Goal: Task Accomplishment & Management: Use online tool/utility

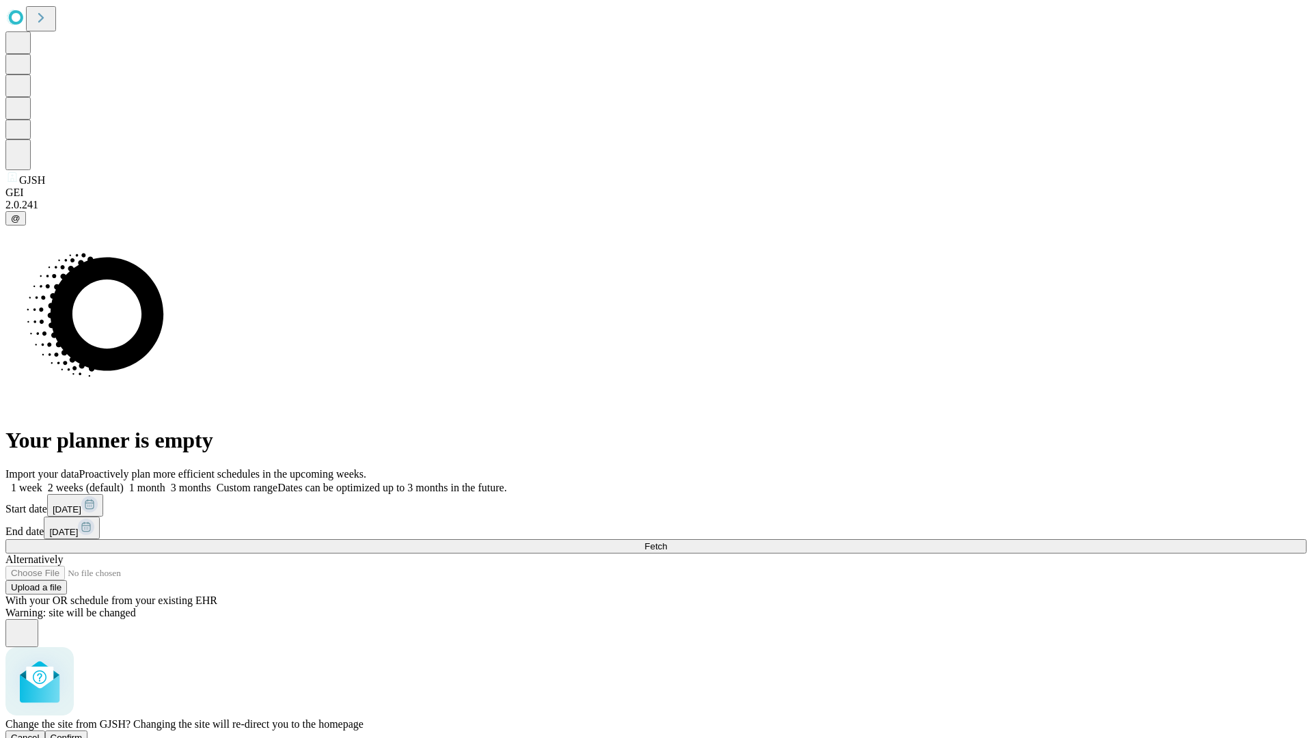
click at [83, 732] on span "Confirm" at bounding box center [67, 737] width 32 height 10
click at [42, 482] on label "1 week" at bounding box center [23, 488] width 37 height 12
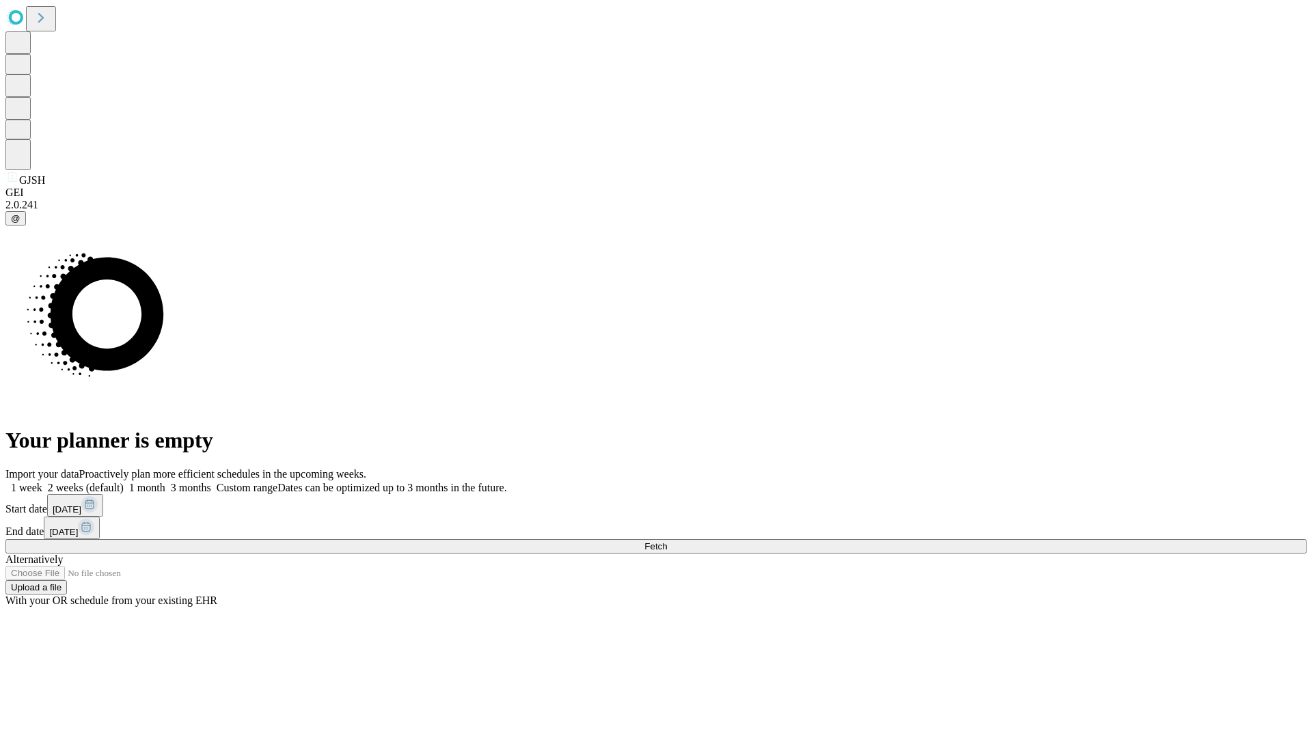
click at [667, 541] on span "Fetch" at bounding box center [655, 546] width 23 height 10
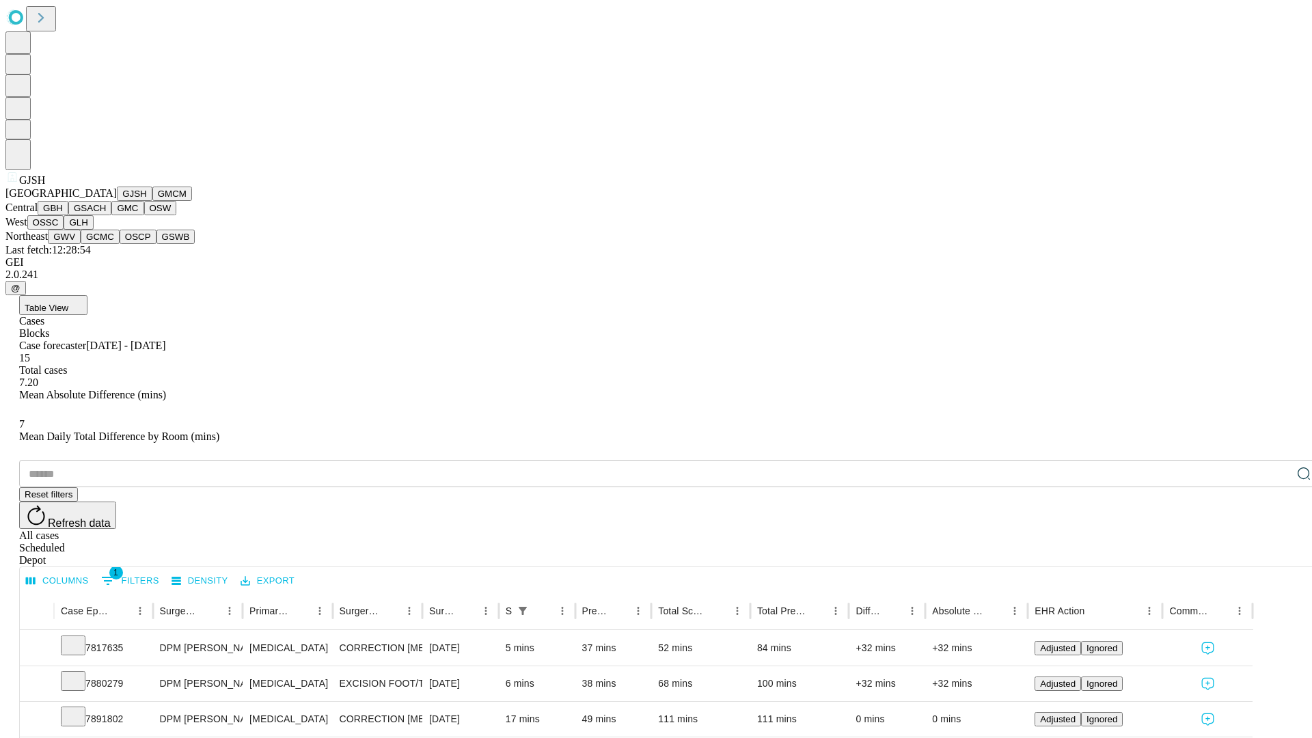
click at [152, 201] on button "GMCM" at bounding box center [172, 194] width 40 height 14
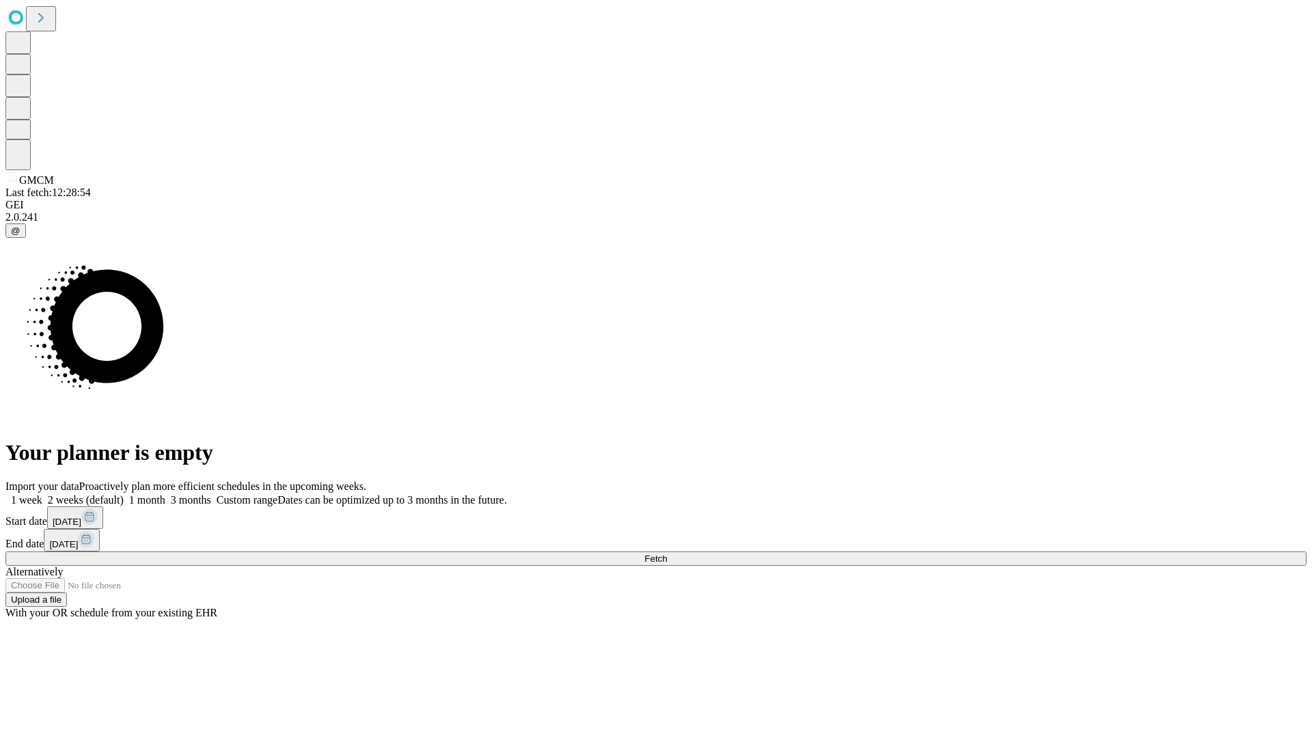
click at [42, 494] on label "1 week" at bounding box center [23, 500] width 37 height 12
click at [667, 553] on span "Fetch" at bounding box center [655, 558] width 23 height 10
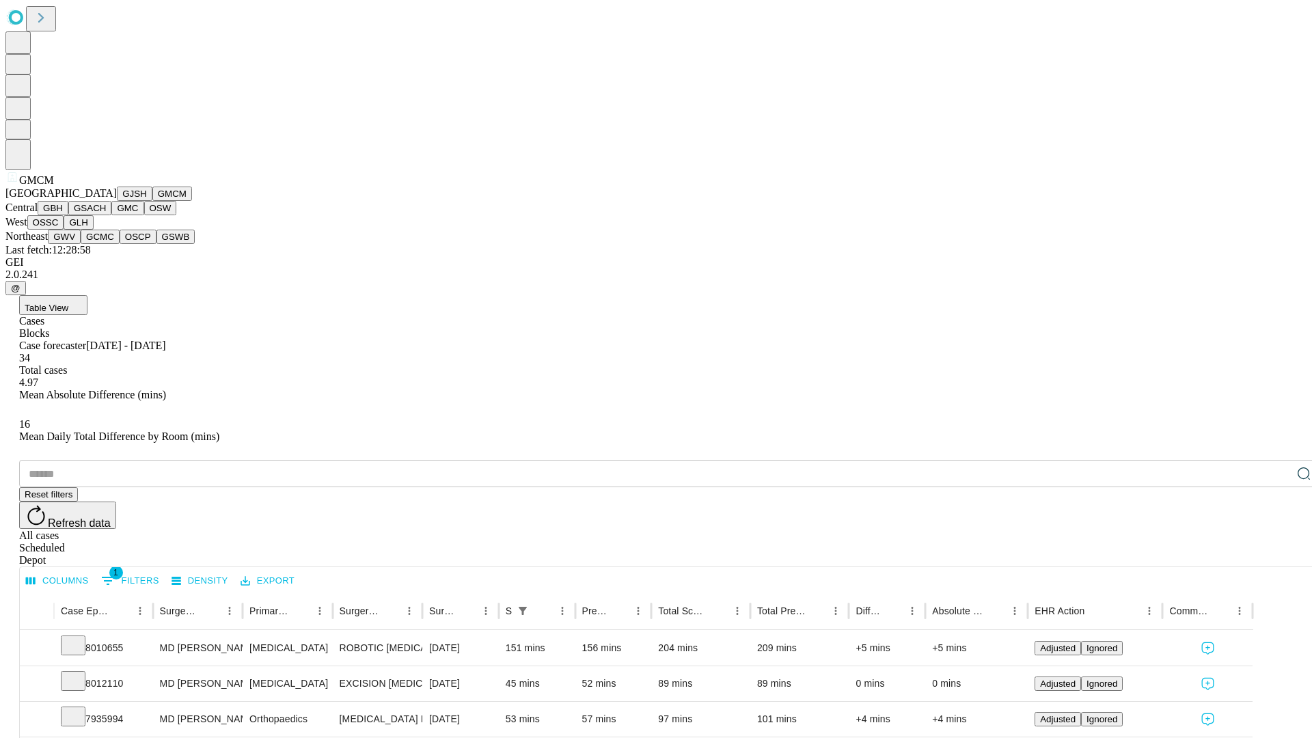
click at [68, 215] on button "GBH" at bounding box center [53, 208] width 31 height 14
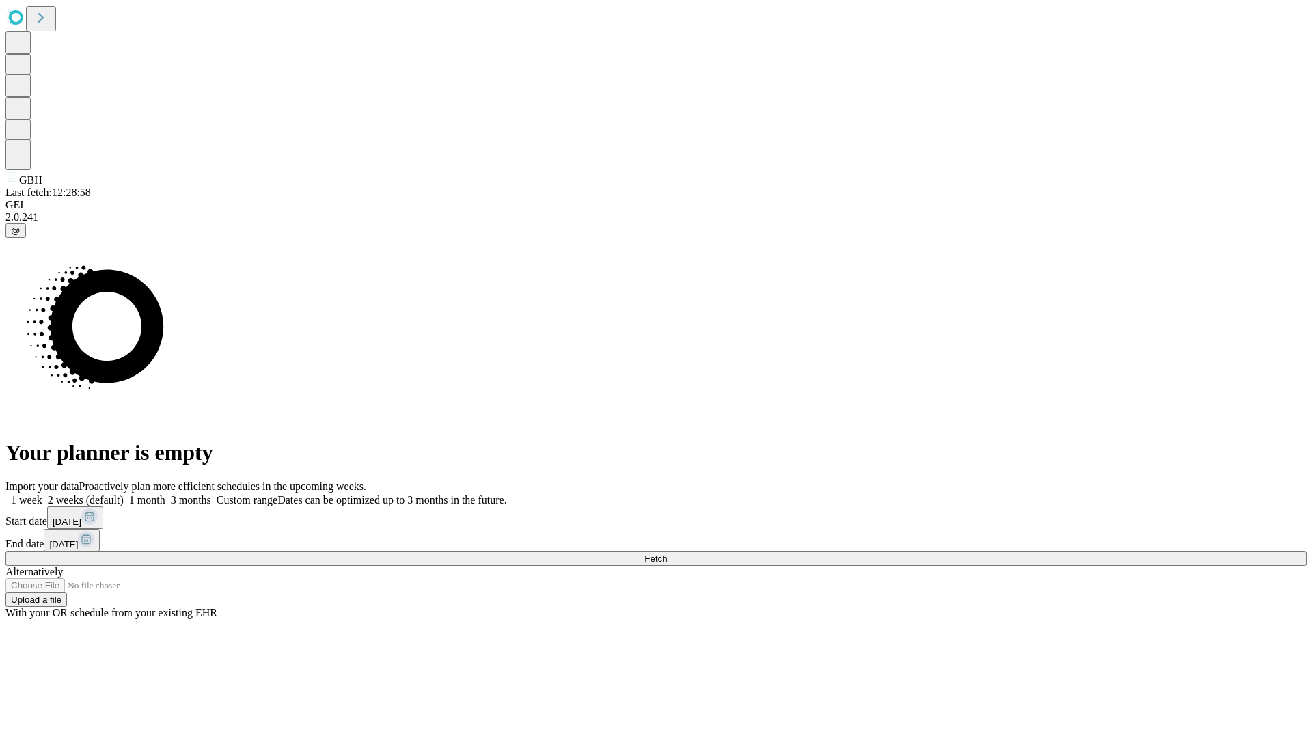
click at [42, 494] on label "1 week" at bounding box center [23, 500] width 37 height 12
click at [667, 553] on span "Fetch" at bounding box center [655, 558] width 23 height 10
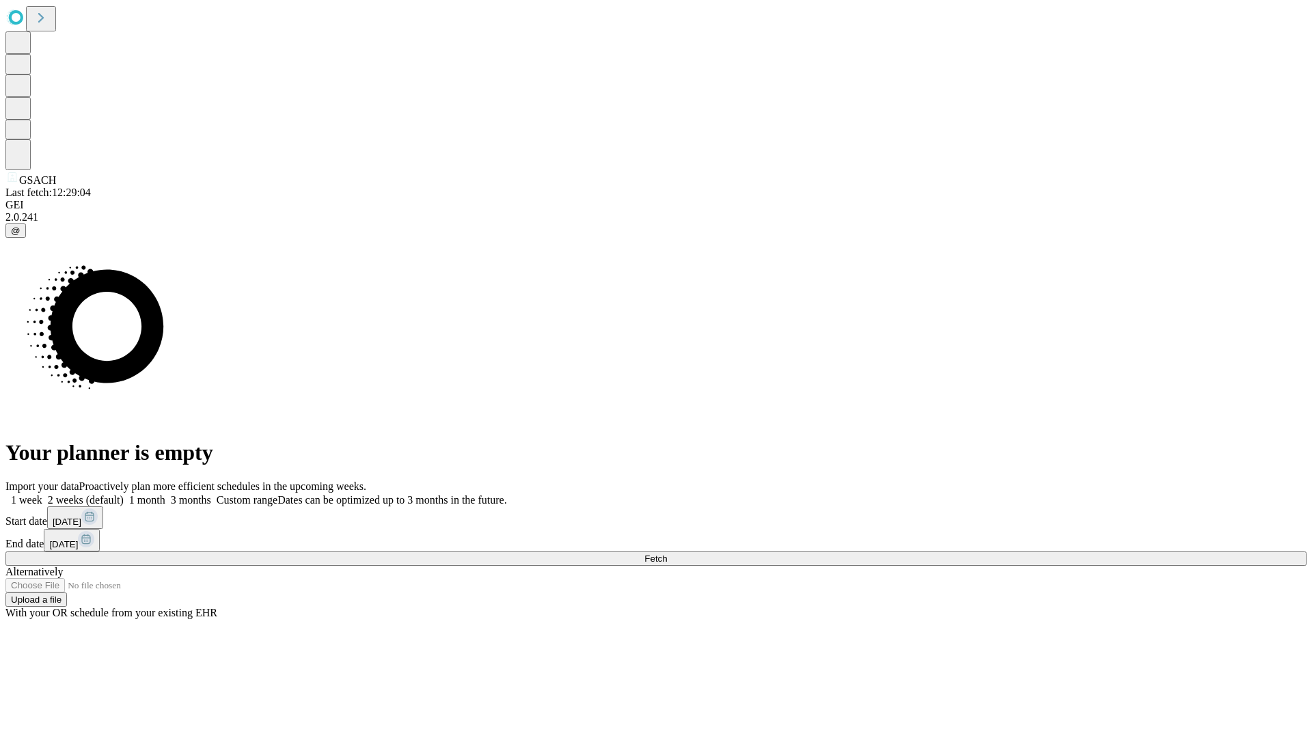
click at [42, 494] on label "1 week" at bounding box center [23, 500] width 37 height 12
click at [667, 553] on span "Fetch" at bounding box center [655, 558] width 23 height 10
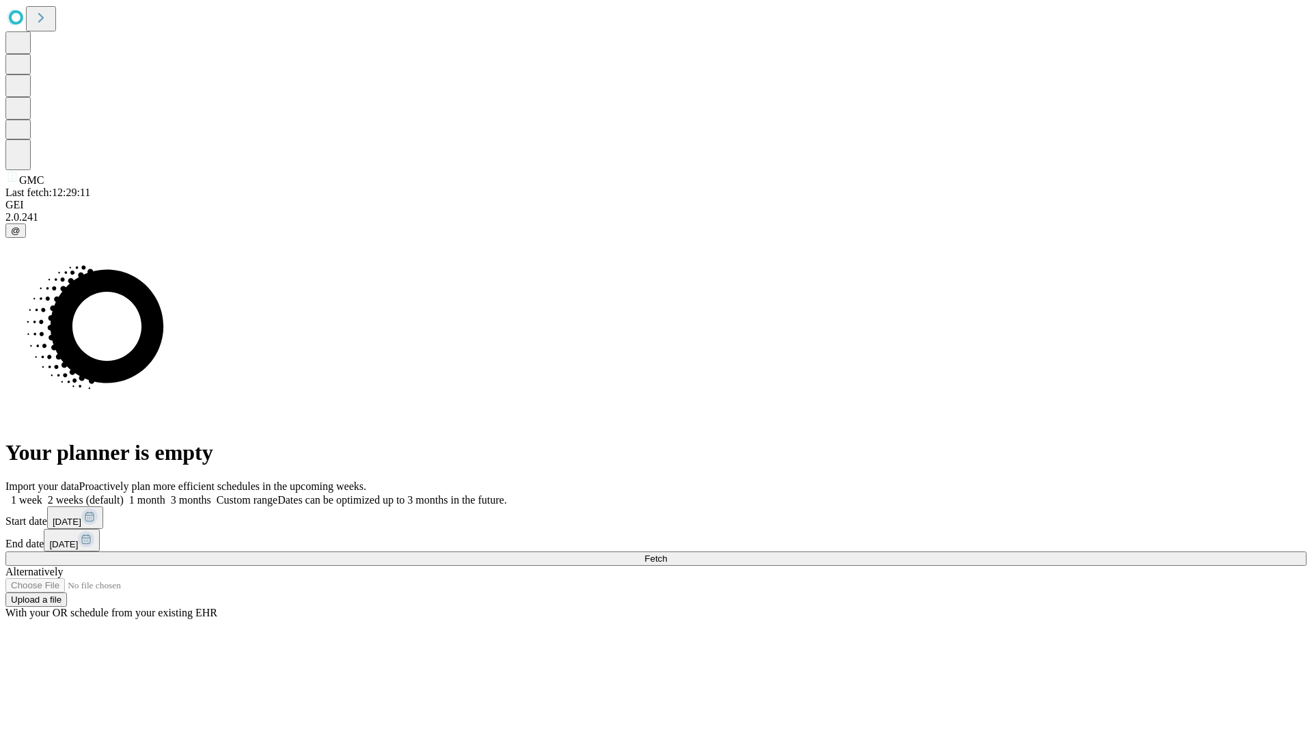
click at [667, 553] on span "Fetch" at bounding box center [655, 558] width 23 height 10
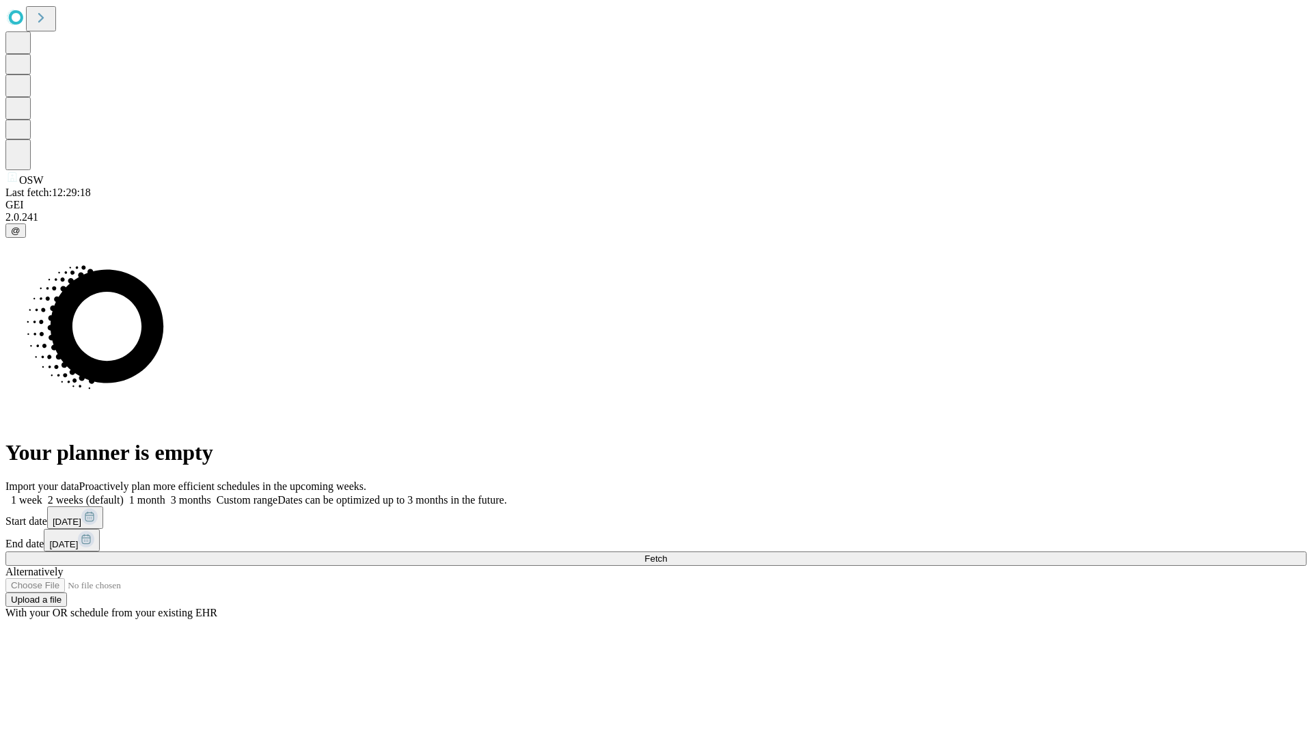
click at [42, 494] on label "1 week" at bounding box center [23, 500] width 37 height 12
click at [667, 553] on span "Fetch" at bounding box center [655, 558] width 23 height 10
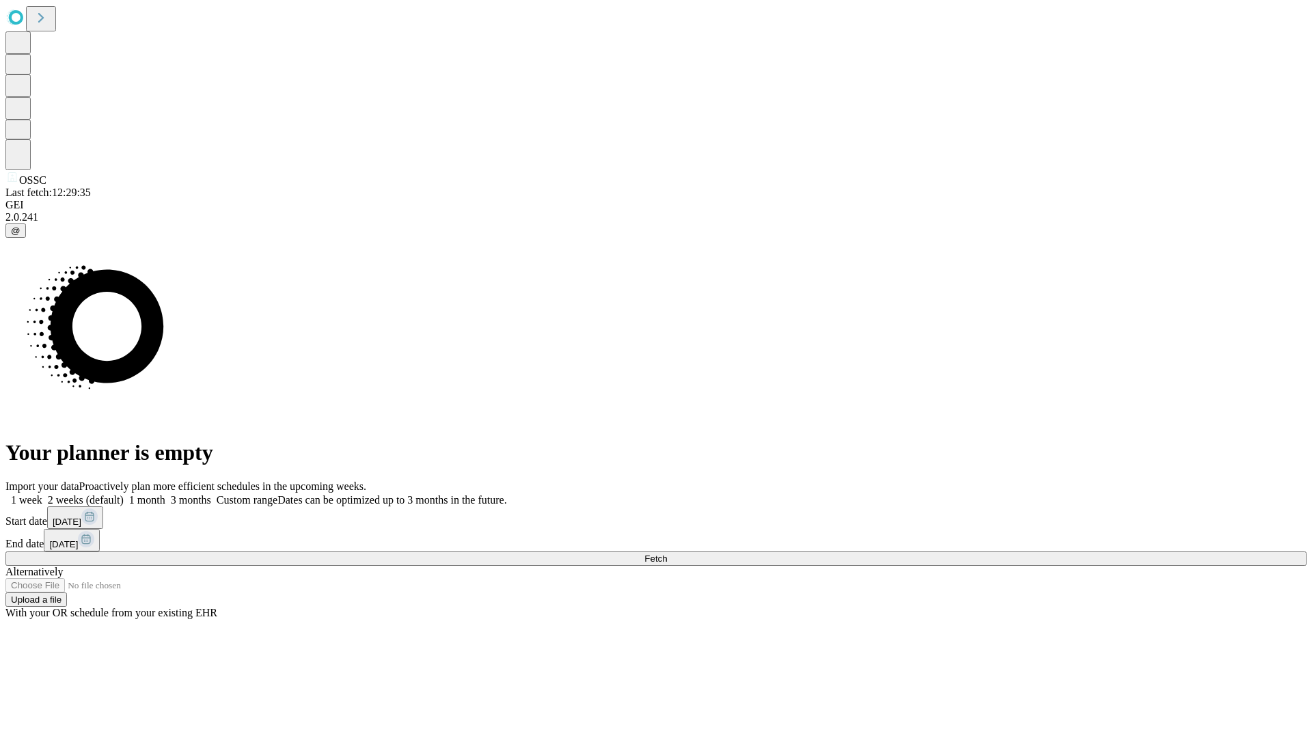
click at [42, 494] on label "1 week" at bounding box center [23, 500] width 37 height 12
click at [667, 553] on span "Fetch" at bounding box center [655, 558] width 23 height 10
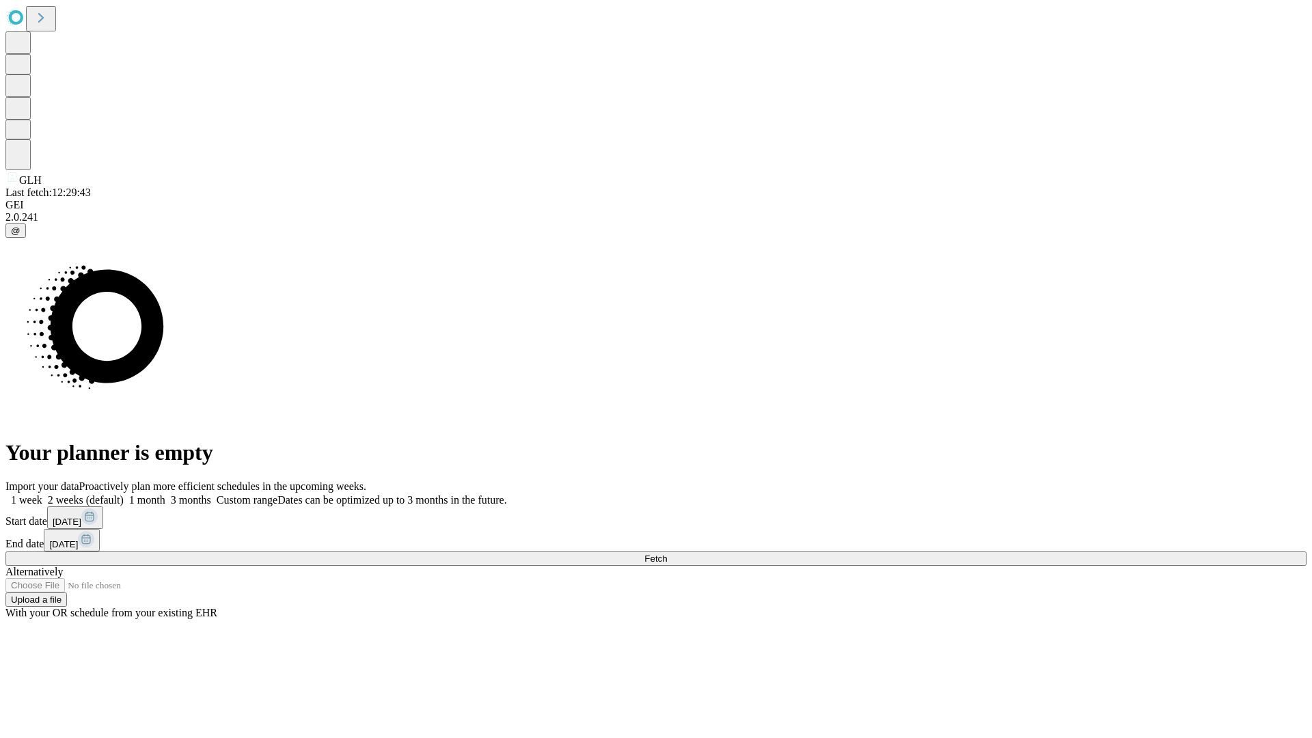
click at [42, 494] on label "1 week" at bounding box center [23, 500] width 37 height 12
click at [667, 553] on span "Fetch" at bounding box center [655, 558] width 23 height 10
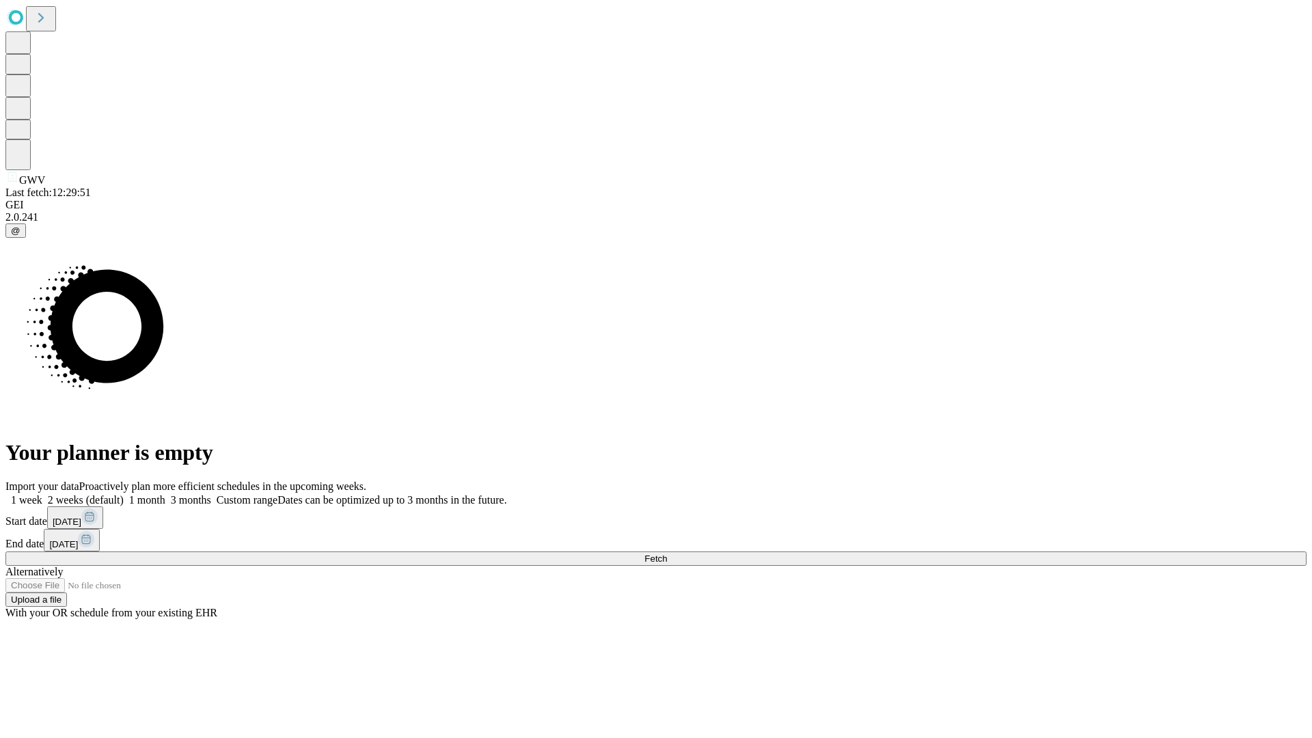
click at [42, 494] on label "1 week" at bounding box center [23, 500] width 37 height 12
click at [667, 553] on span "Fetch" at bounding box center [655, 558] width 23 height 10
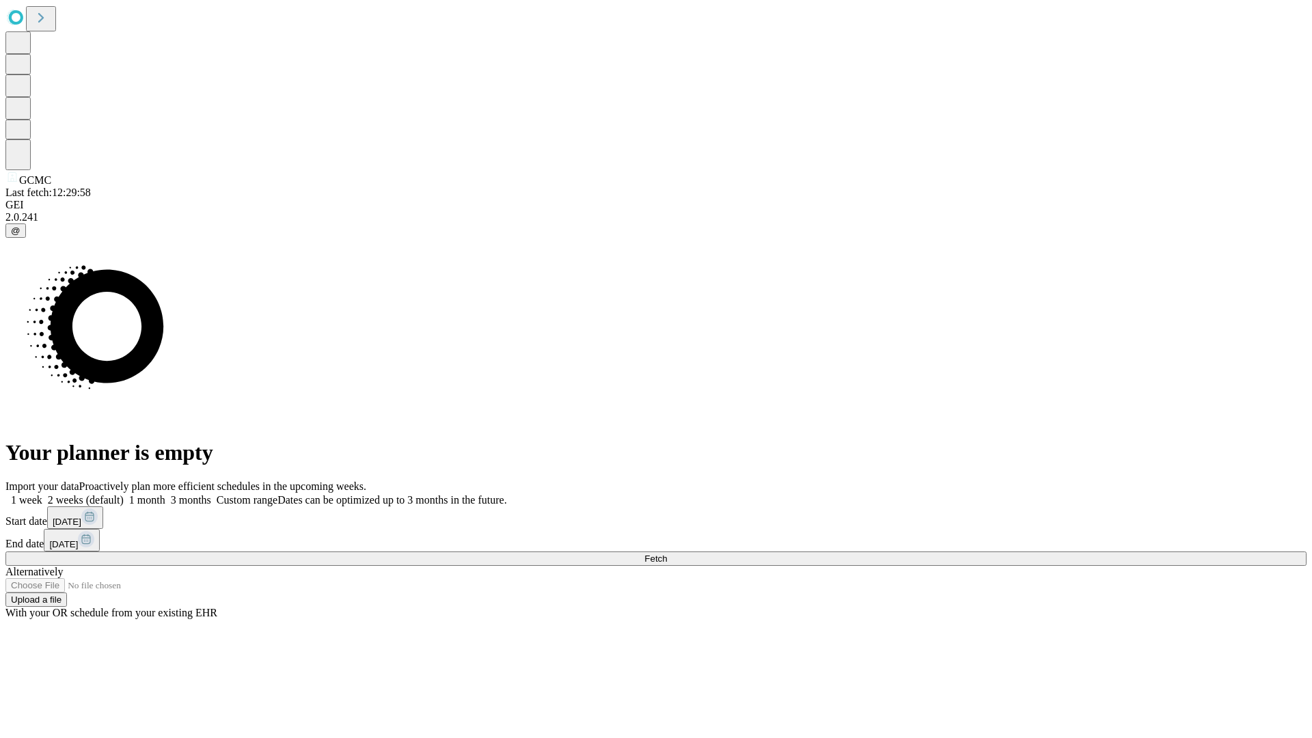
click at [42, 494] on label "1 week" at bounding box center [23, 500] width 37 height 12
click at [667, 553] on span "Fetch" at bounding box center [655, 558] width 23 height 10
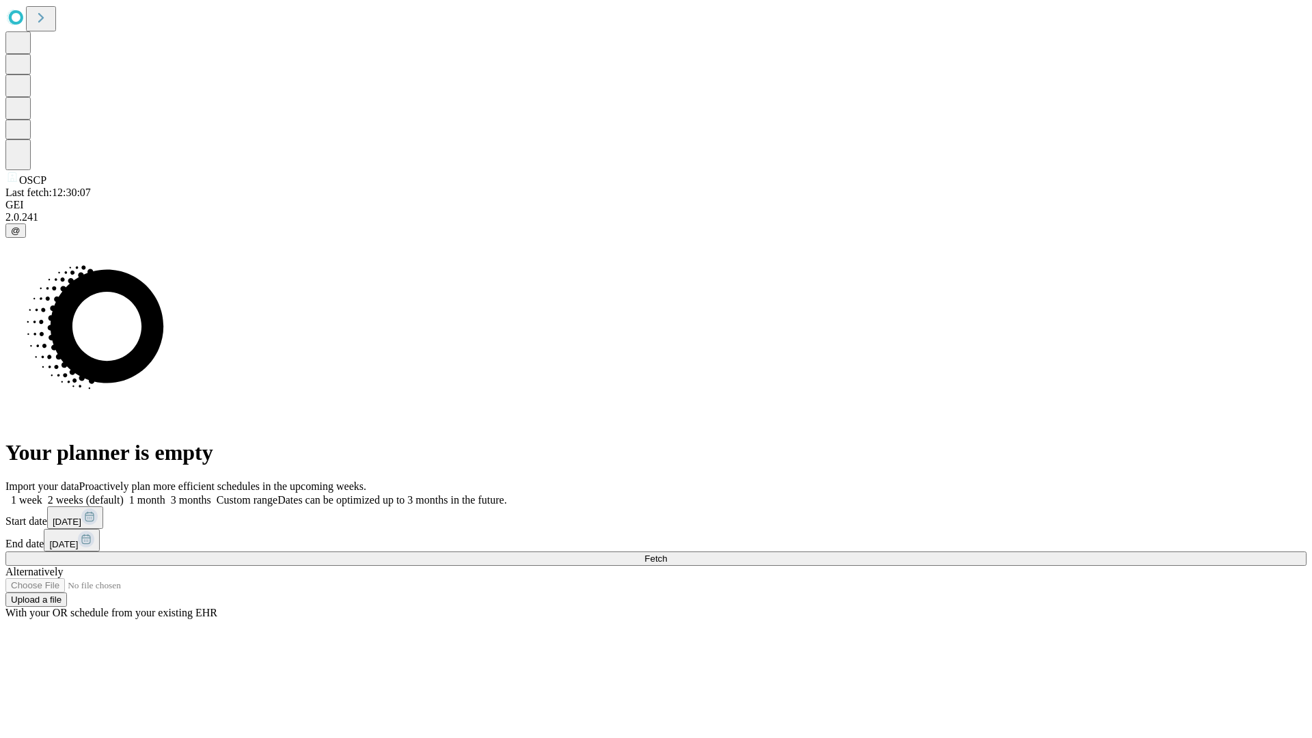
click at [42, 494] on label "1 week" at bounding box center [23, 500] width 37 height 12
click at [667, 553] on span "Fetch" at bounding box center [655, 558] width 23 height 10
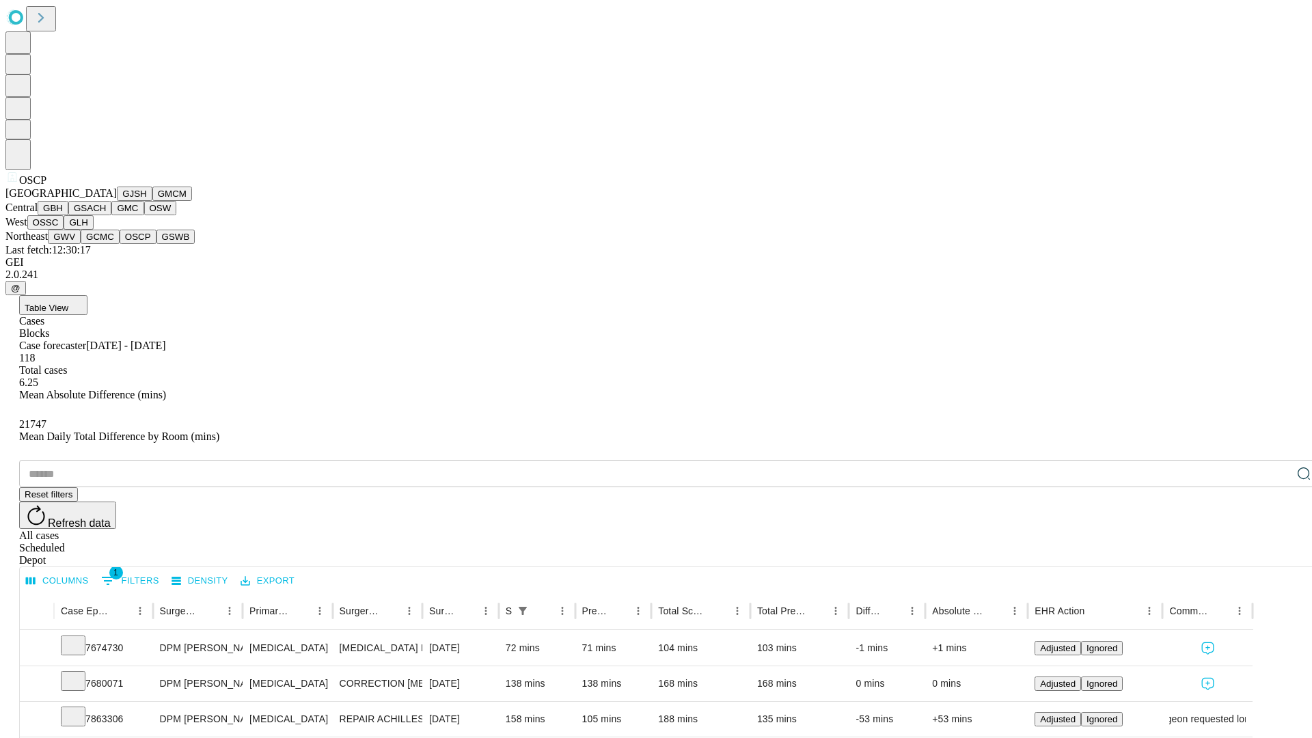
click at [156, 244] on button "GSWB" at bounding box center [175, 237] width 39 height 14
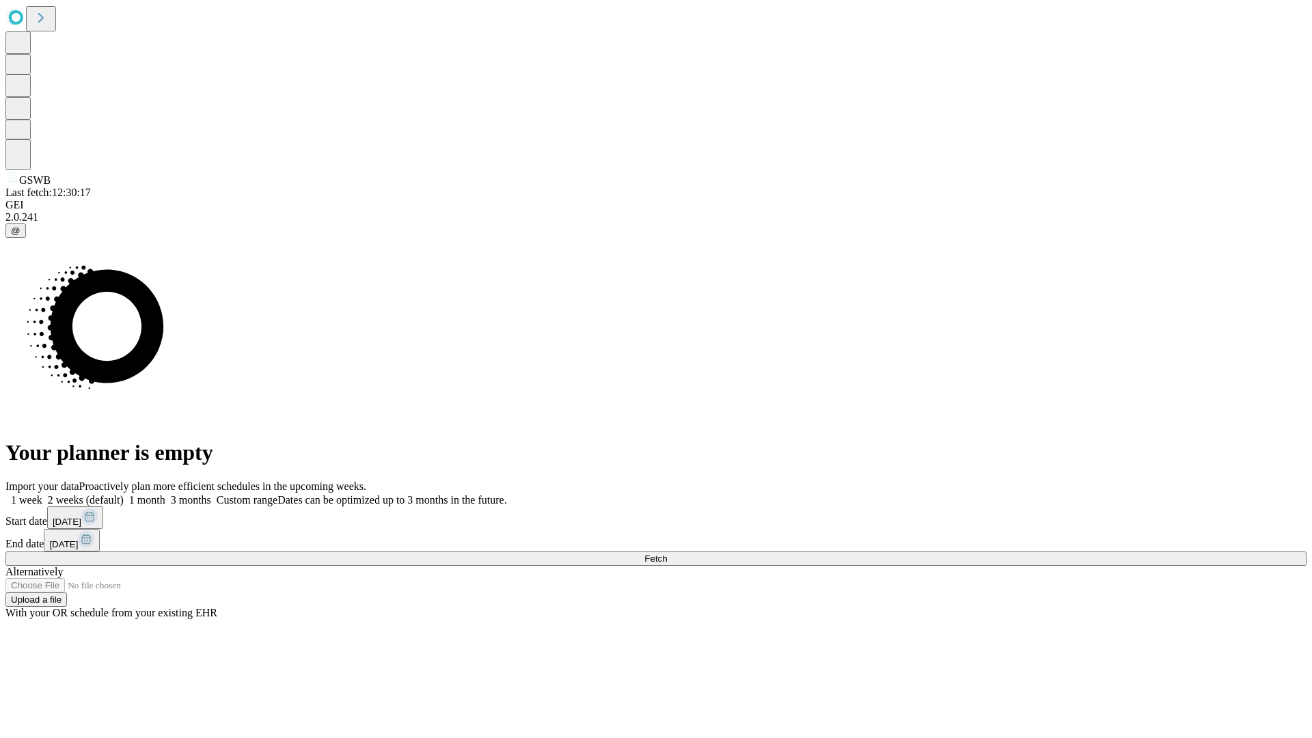
click at [667, 553] on span "Fetch" at bounding box center [655, 558] width 23 height 10
